Goal: Navigation & Orientation: Go to known website

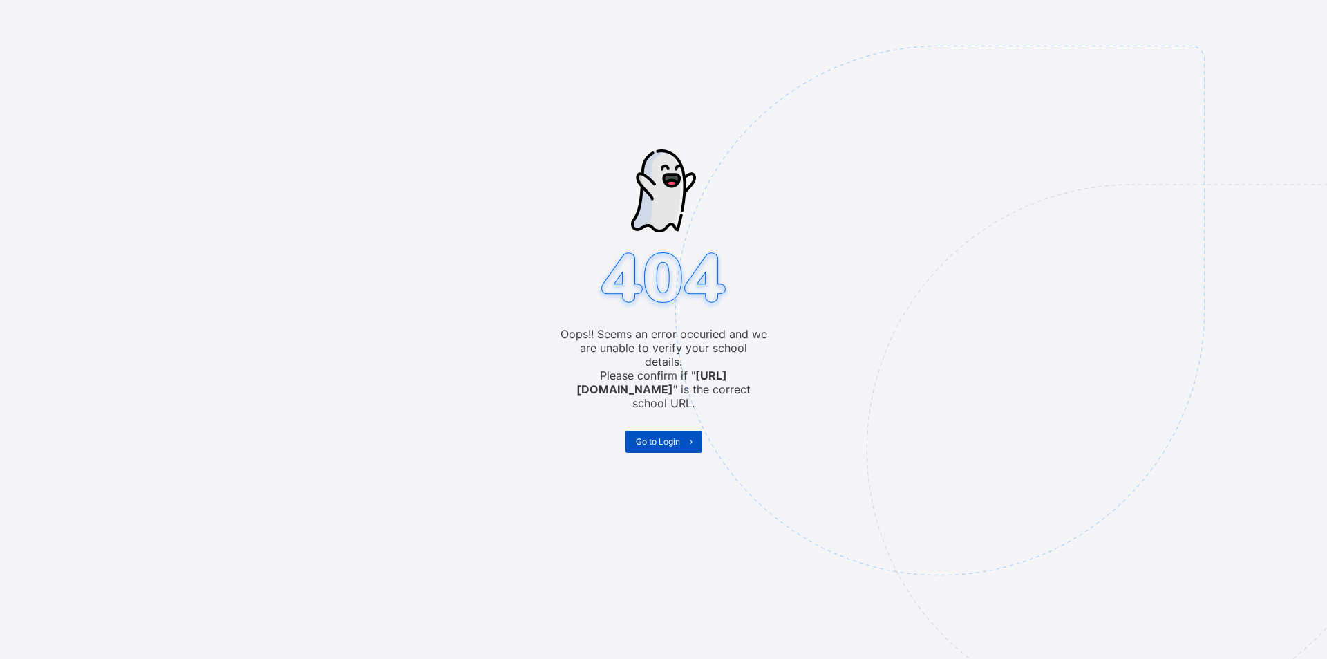
click at [668, 436] on span "Go to Login" at bounding box center [658, 441] width 44 height 10
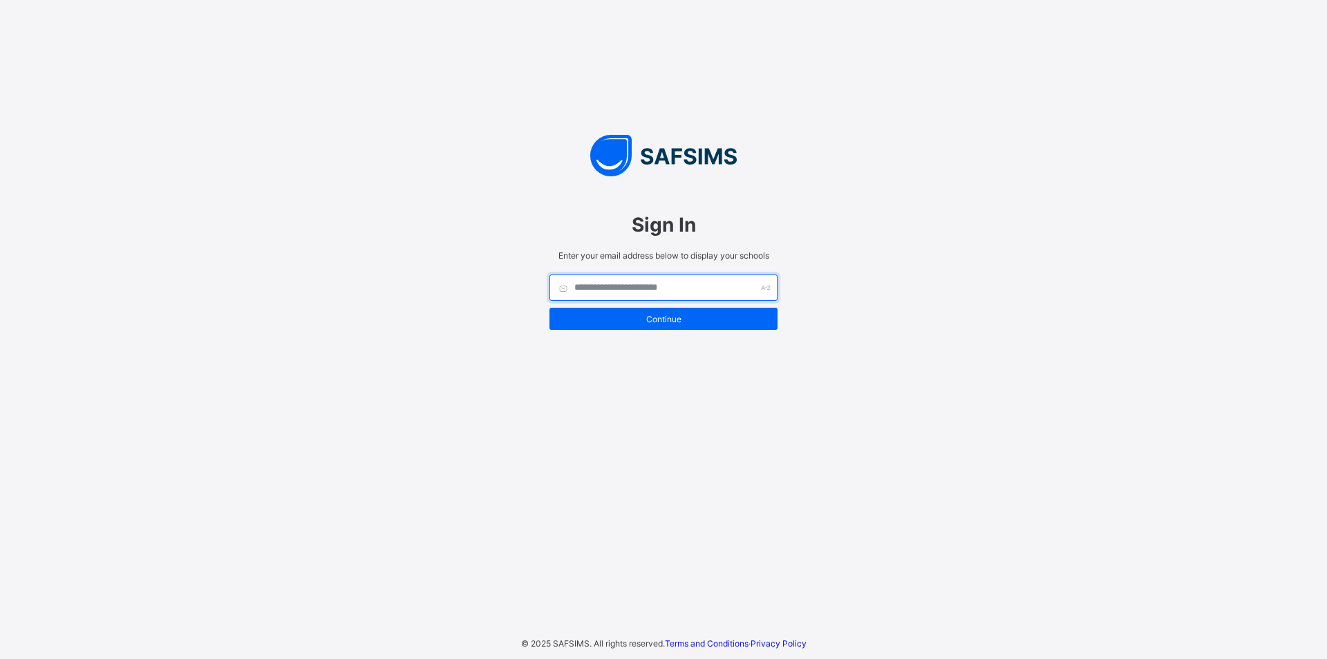
click at [606, 287] on input "text" at bounding box center [663, 287] width 228 height 26
